Goal: Complete application form

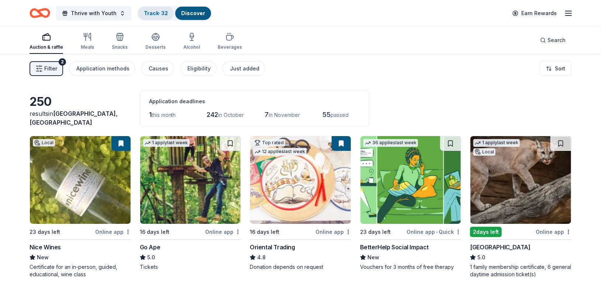
click at [156, 17] on div "Track · 32" at bounding box center [156, 13] width 36 height 13
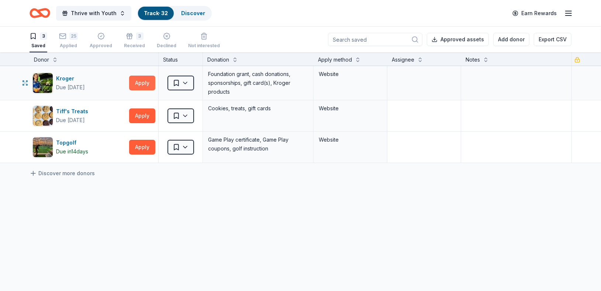
click at [146, 81] on button "Apply" at bounding box center [142, 83] width 26 height 15
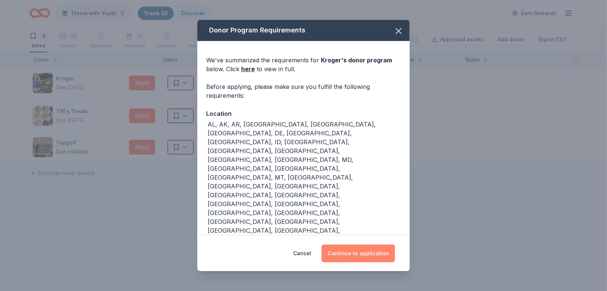
click at [372, 260] on button "Continue to application" at bounding box center [358, 253] width 73 height 18
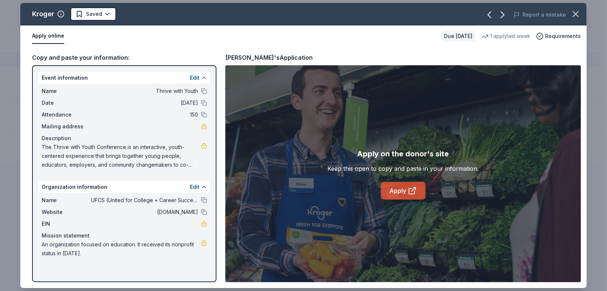
click at [406, 192] on link "Apply" at bounding box center [403, 191] width 45 height 18
click at [573, 16] on icon "button" at bounding box center [575, 13] width 5 height 5
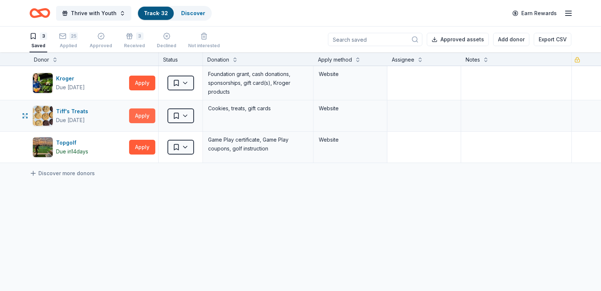
click at [144, 112] on button "Apply" at bounding box center [142, 115] width 26 height 15
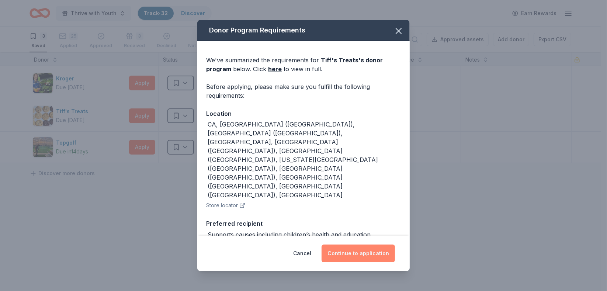
click at [382, 249] on button "Continue to application" at bounding box center [358, 253] width 73 height 18
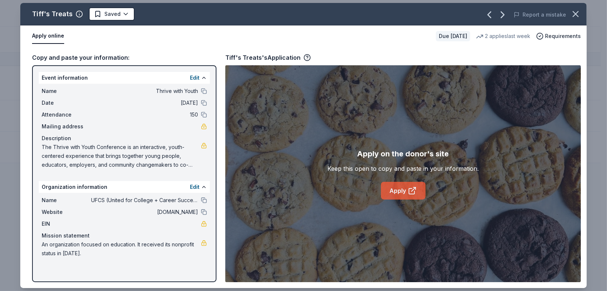
click at [403, 187] on link "Apply" at bounding box center [403, 191] width 45 height 18
click at [413, 189] on icon at bounding box center [412, 190] width 9 height 9
click at [411, 190] on icon at bounding box center [412, 190] width 9 height 9
click at [573, 13] on icon "button" at bounding box center [575, 14] width 10 height 10
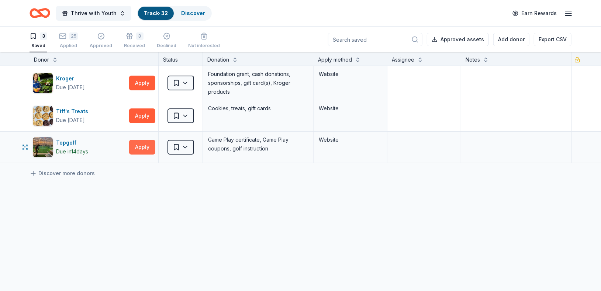
click at [140, 148] on button "Apply" at bounding box center [142, 147] width 26 height 15
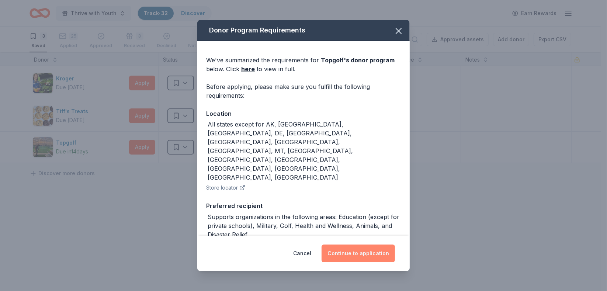
click at [381, 253] on button "Continue to application" at bounding box center [358, 253] width 73 height 18
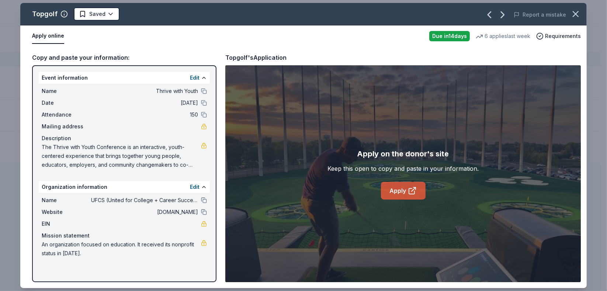
click at [399, 189] on link "Apply" at bounding box center [403, 191] width 45 height 18
